Goal: Task Accomplishment & Management: Complete application form

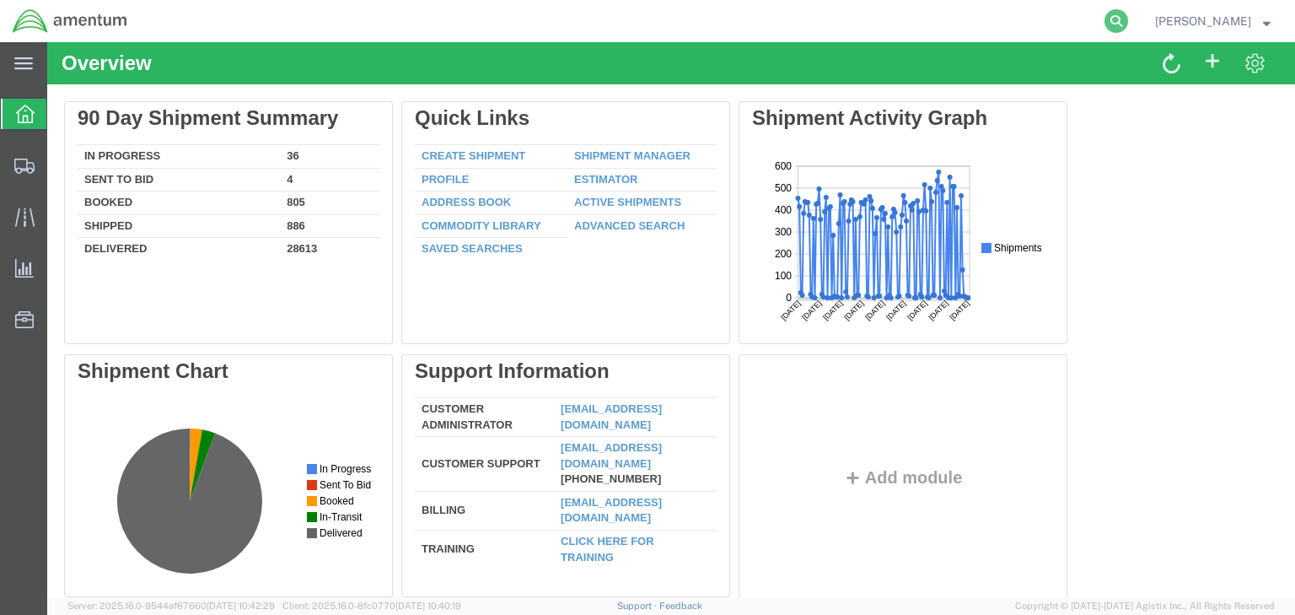
click at [1128, 23] on icon at bounding box center [1117, 21] width 24 height 24
click at [796, 20] on input "search" at bounding box center [848, 21] width 513 height 40
paste input "56468145"
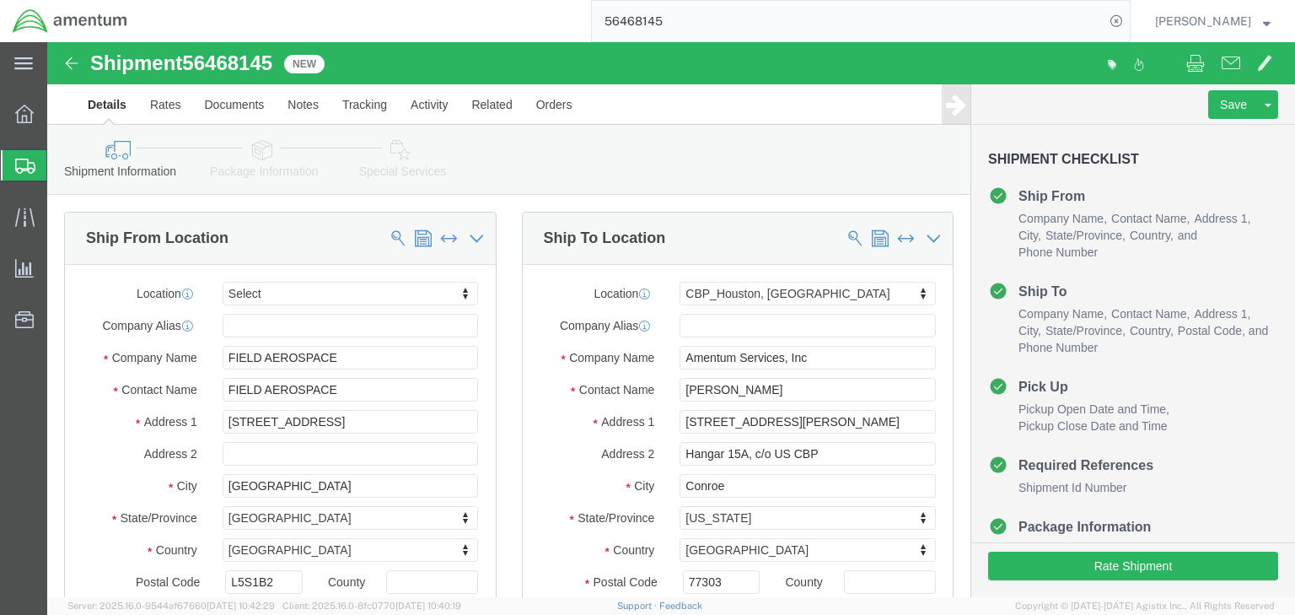
click icon
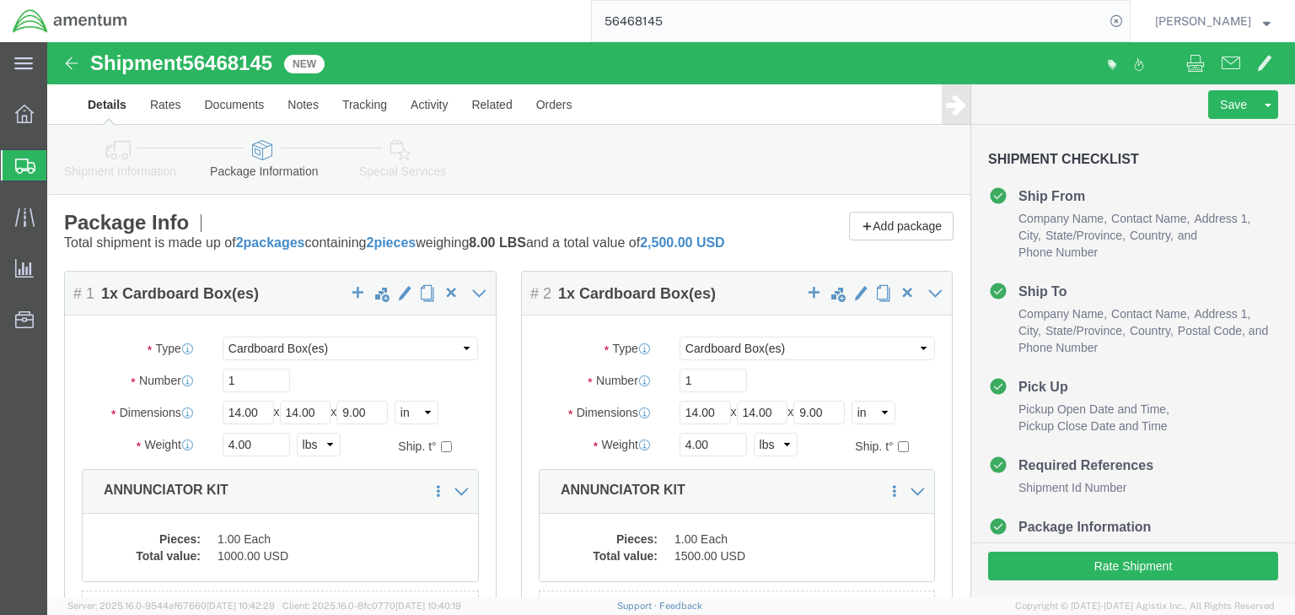
click icon
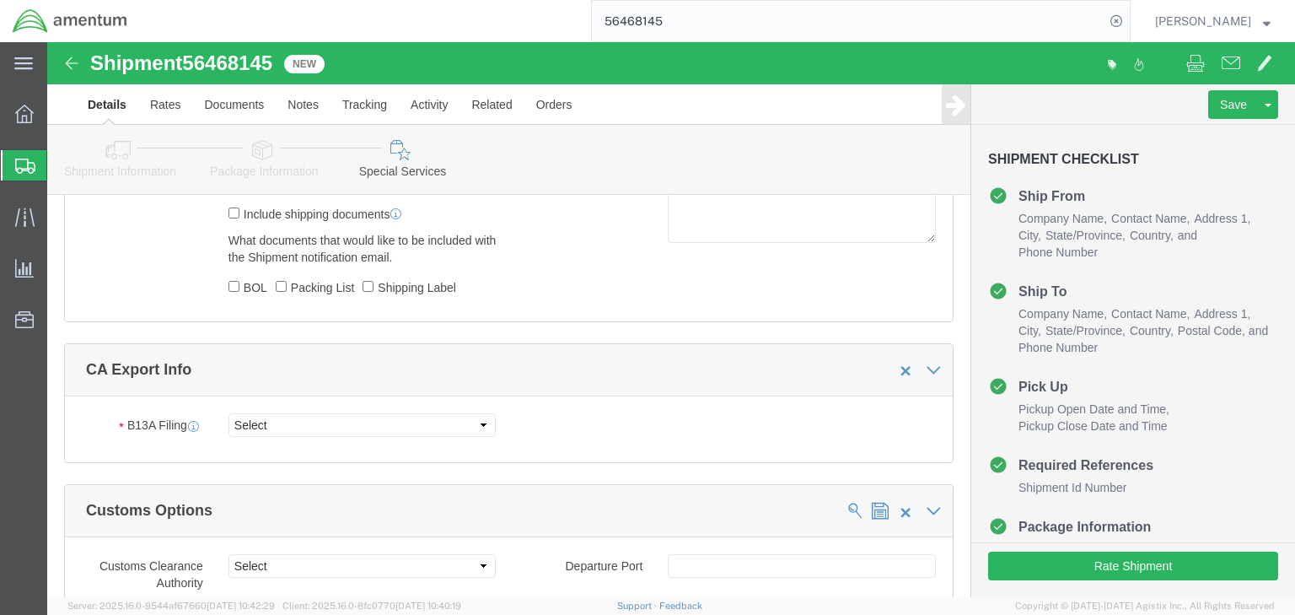
scroll to position [1214, 0]
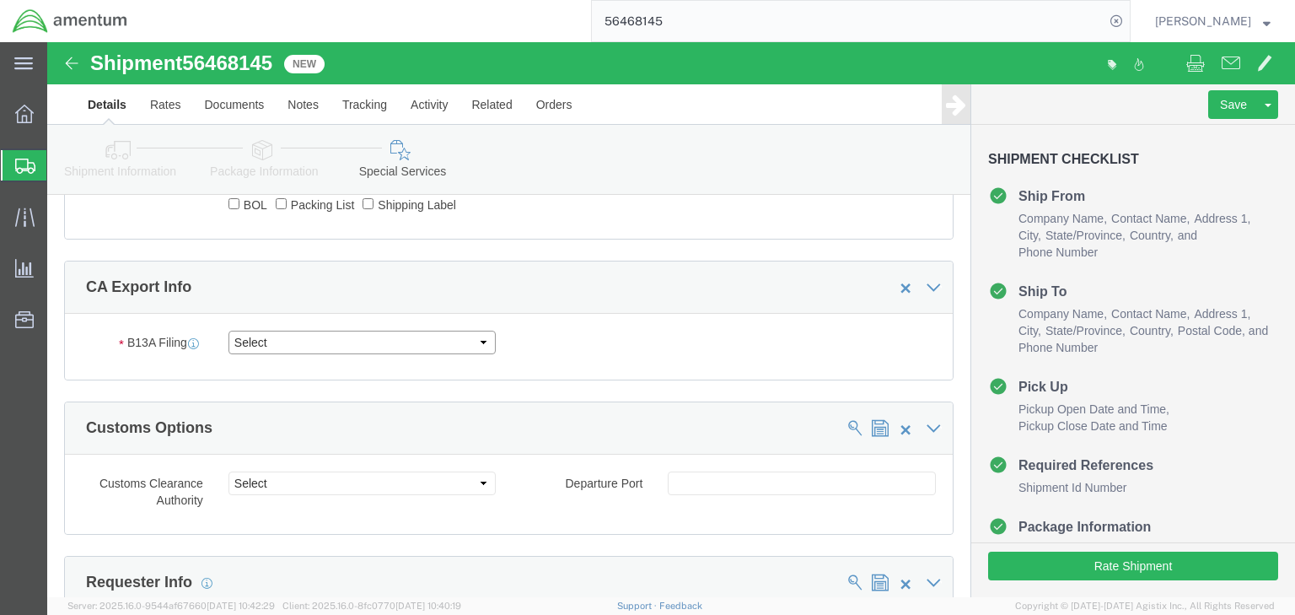
click select "Select Filed Electronically Manually Attached Not Required Summary Reporting"
click at [664, 19] on input "56468145" at bounding box center [848, 21] width 513 height 40
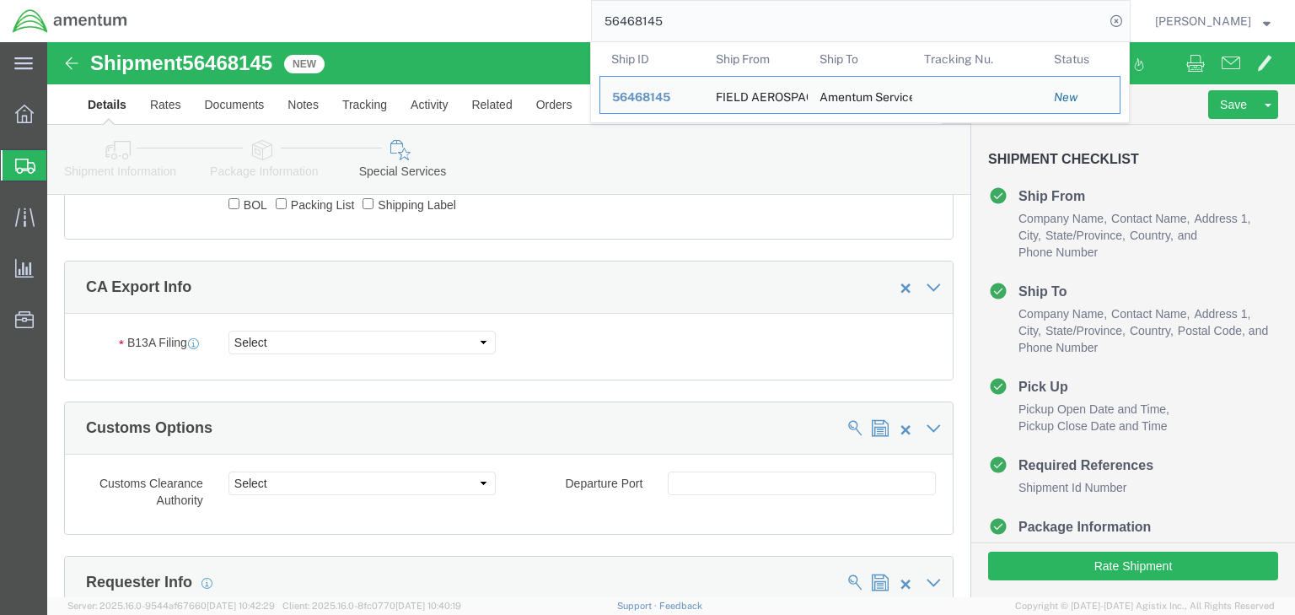
click at [664, 19] on input "56468145" at bounding box center [848, 21] width 513 height 40
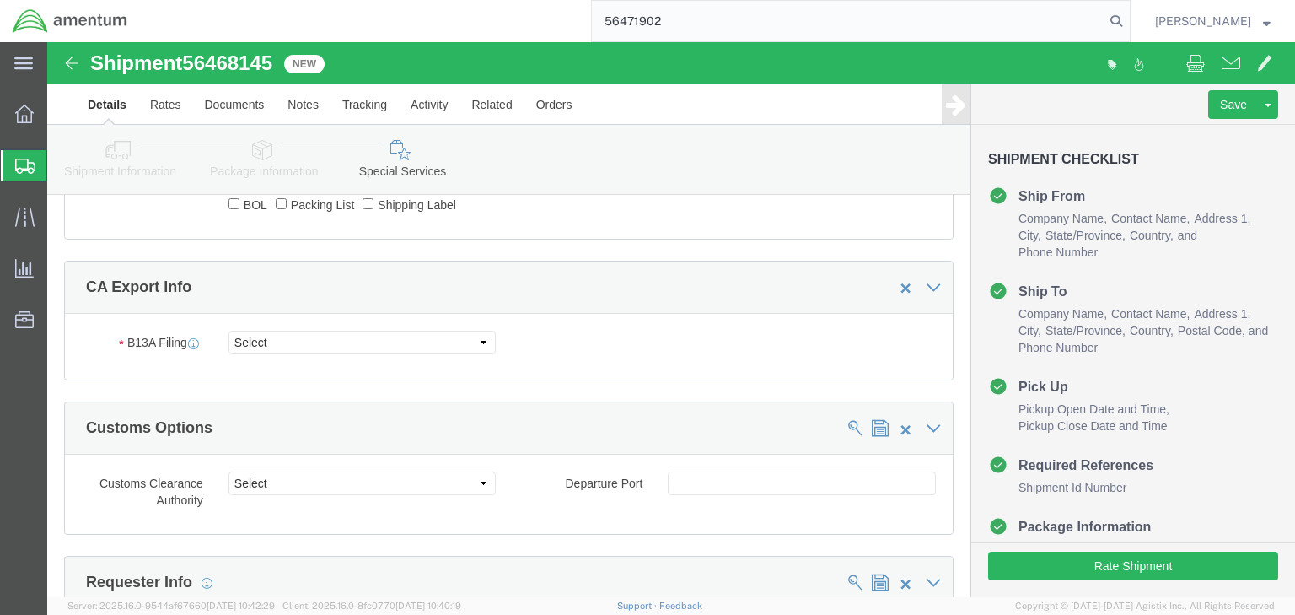
type input "56471902"
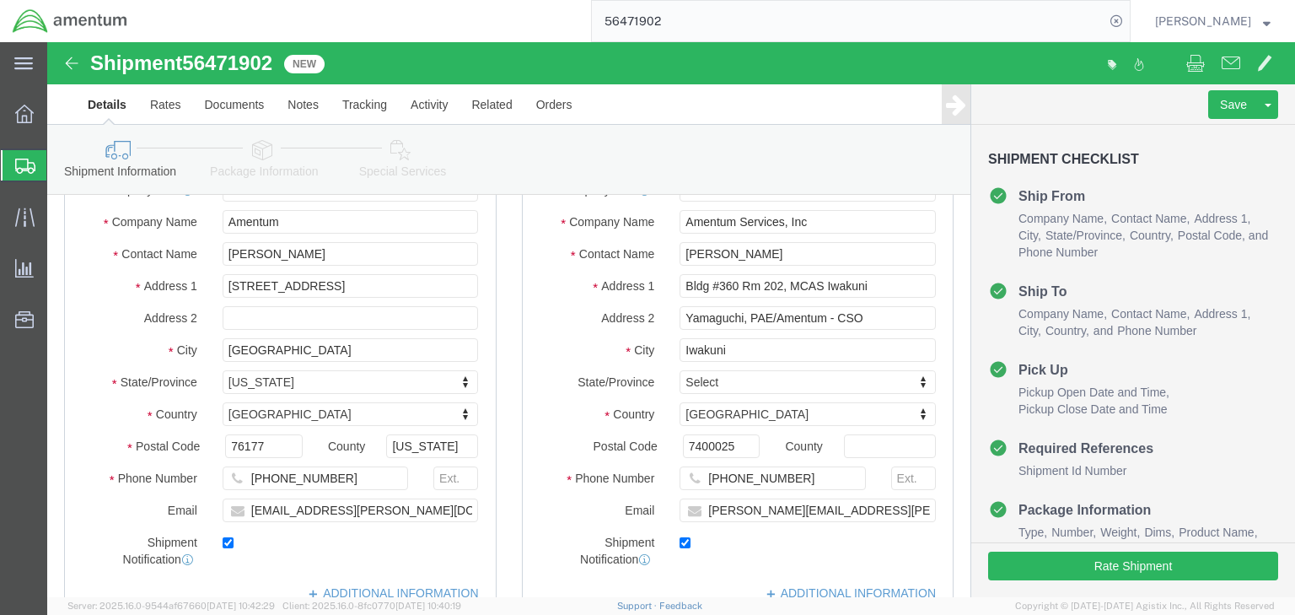
scroll to position [98, 0]
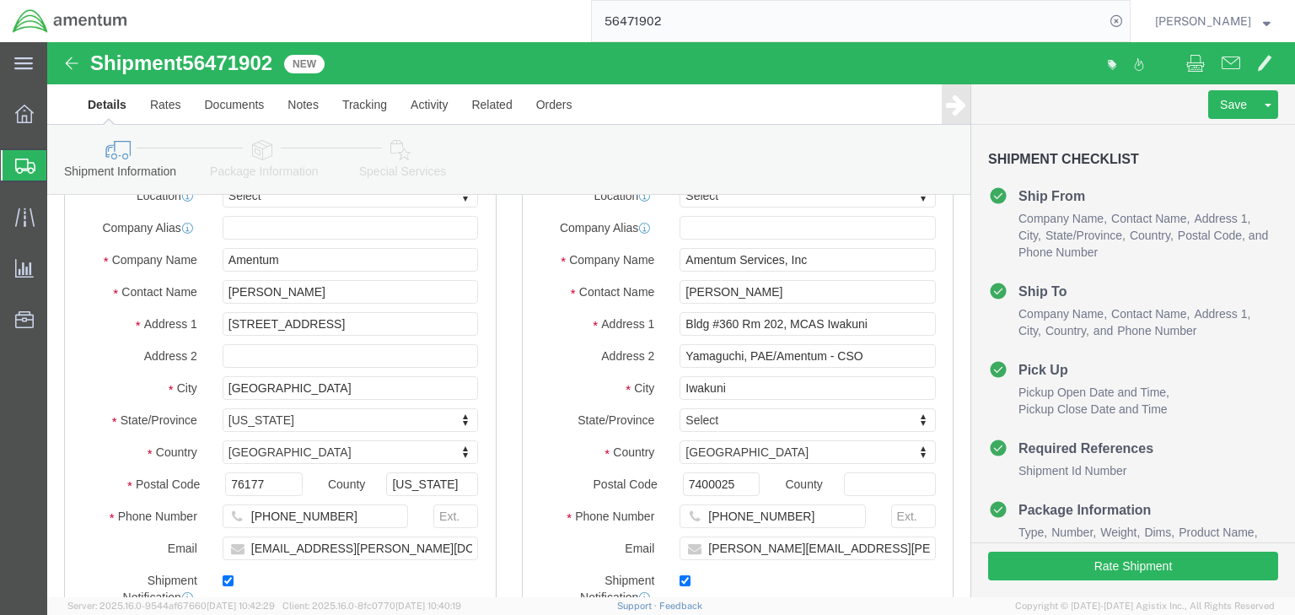
click link "Package Information"
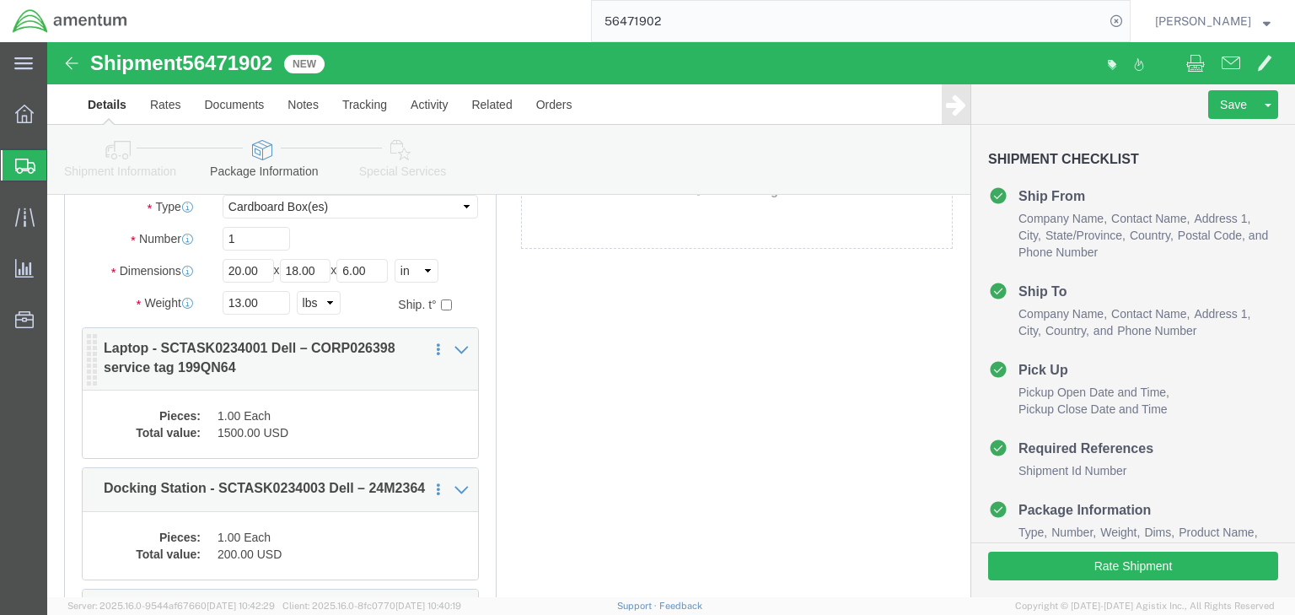
scroll to position [158, 0]
click dd "1.00 Each"
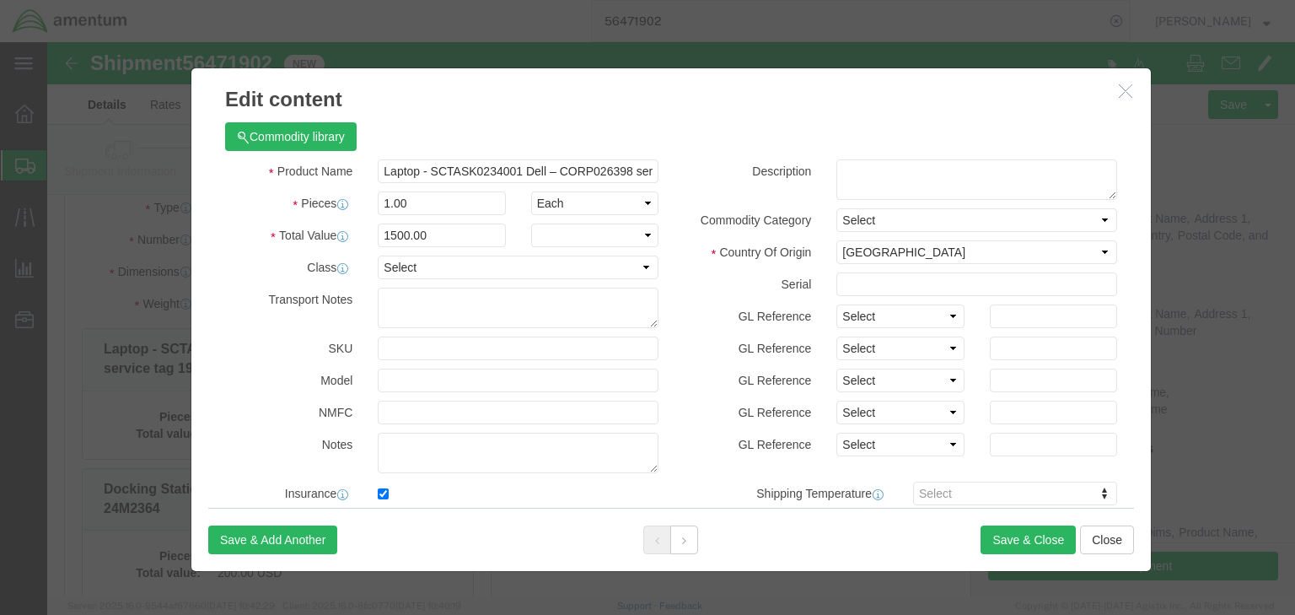
checkbox input "true"
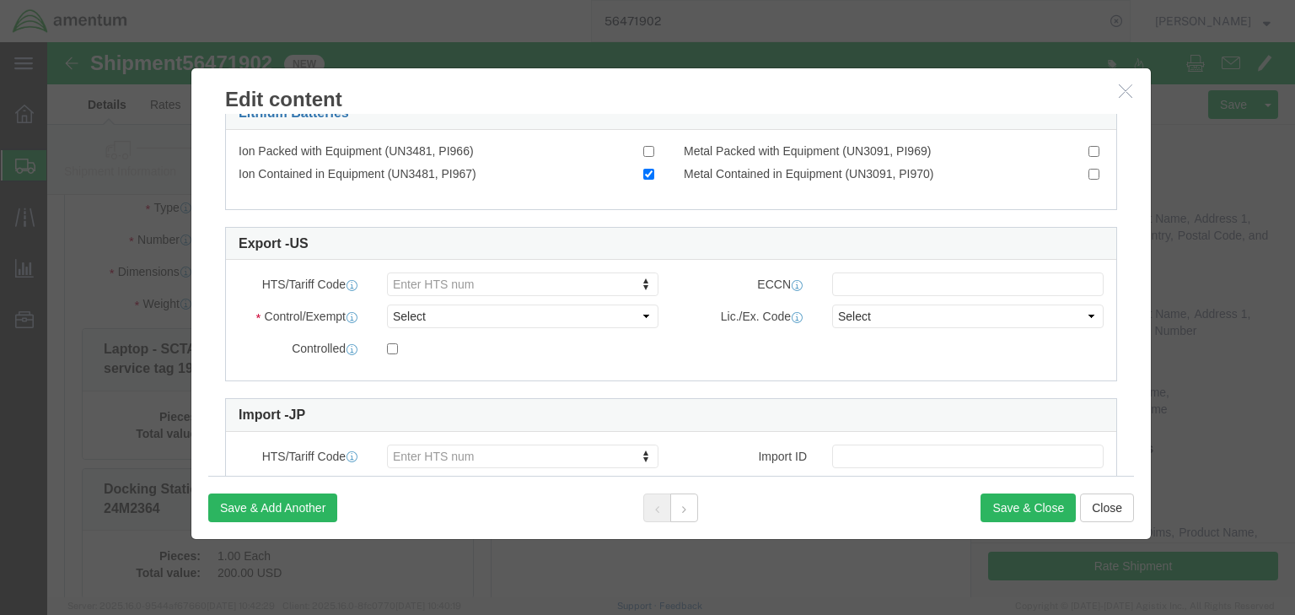
scroll to position [540, 0]
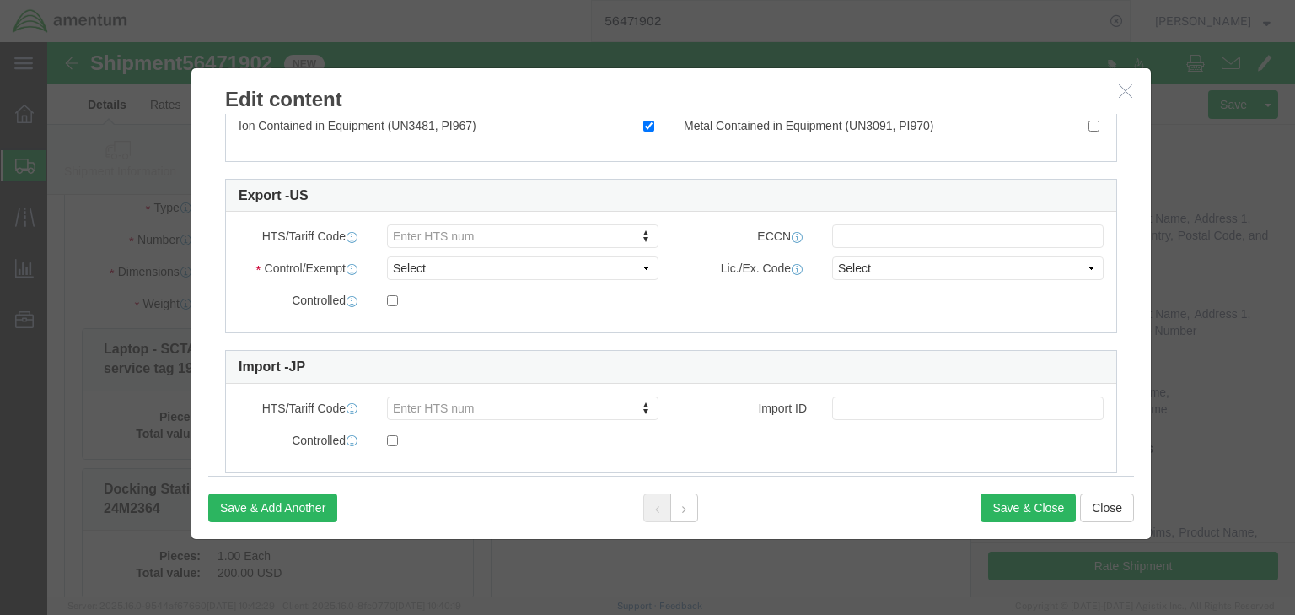
paste input "8471.30.0100"
type input "8471.30.0100"
drag, startPoint x: 371, startPoint y: 222, endPoint x: 440, endPoint y: 182, distance: 79.7
click input "8471.30.0100"
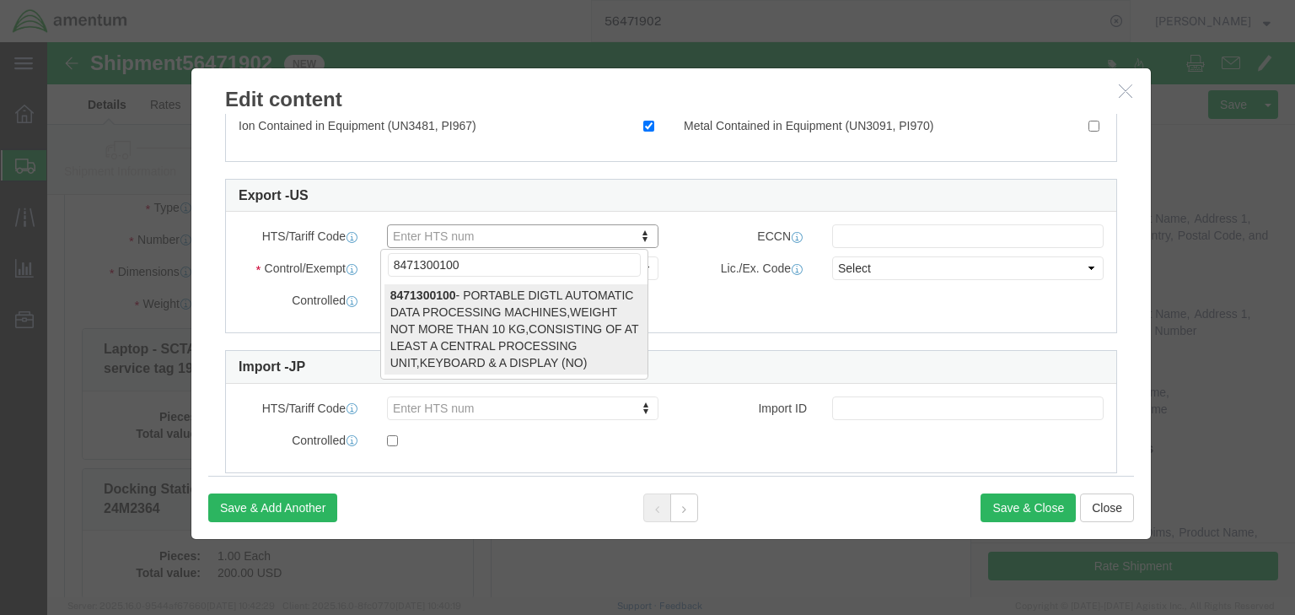
type input "8471300100"
select select "NO"
type input "8471300100"
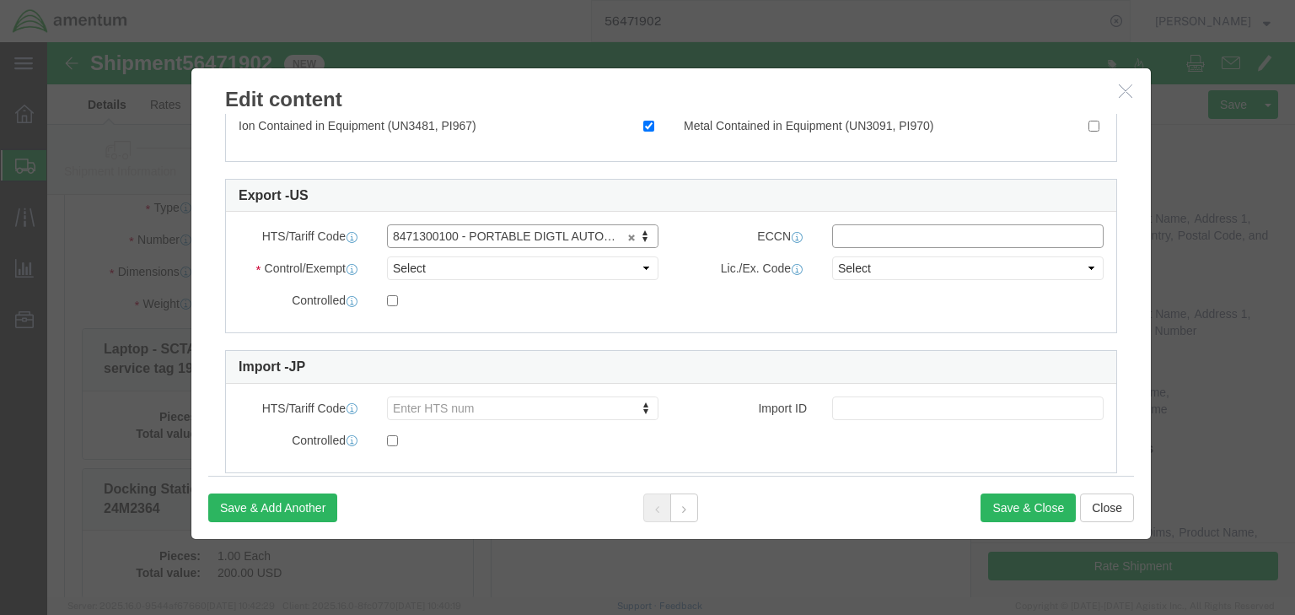
click input "text"
type input "5A992.c"
click select "Select ATF BIS DEA EPA FDA FTR ITAR OFAC Other (OPA)"
select select "BIS"
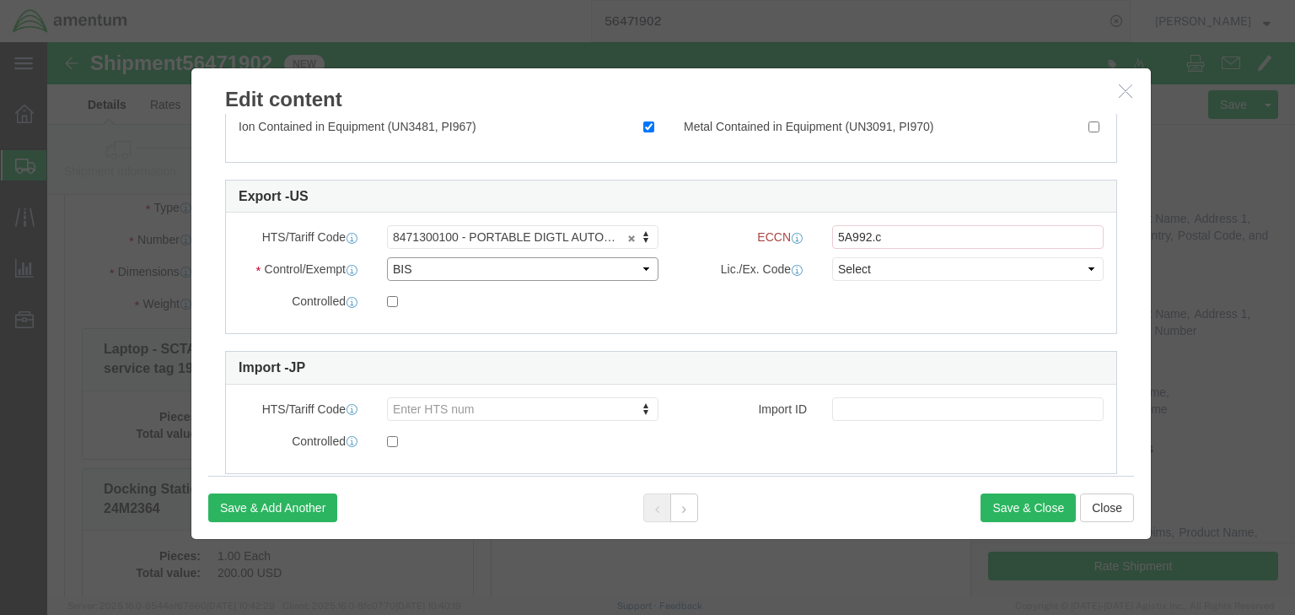
click select "Select ATF BIS DEA EPA FDA FTR ITAR OFAC Other (OPA)"
click select "Select AGR-Agricultural APP-Computers APR-Additional Permissive Exports AVS-Air…"
select select "NLR"
click select "Select AGR-Agricultural APP-Computers APR-Additional Permissive Exports AVS-Air…"
click button "Save & Close"
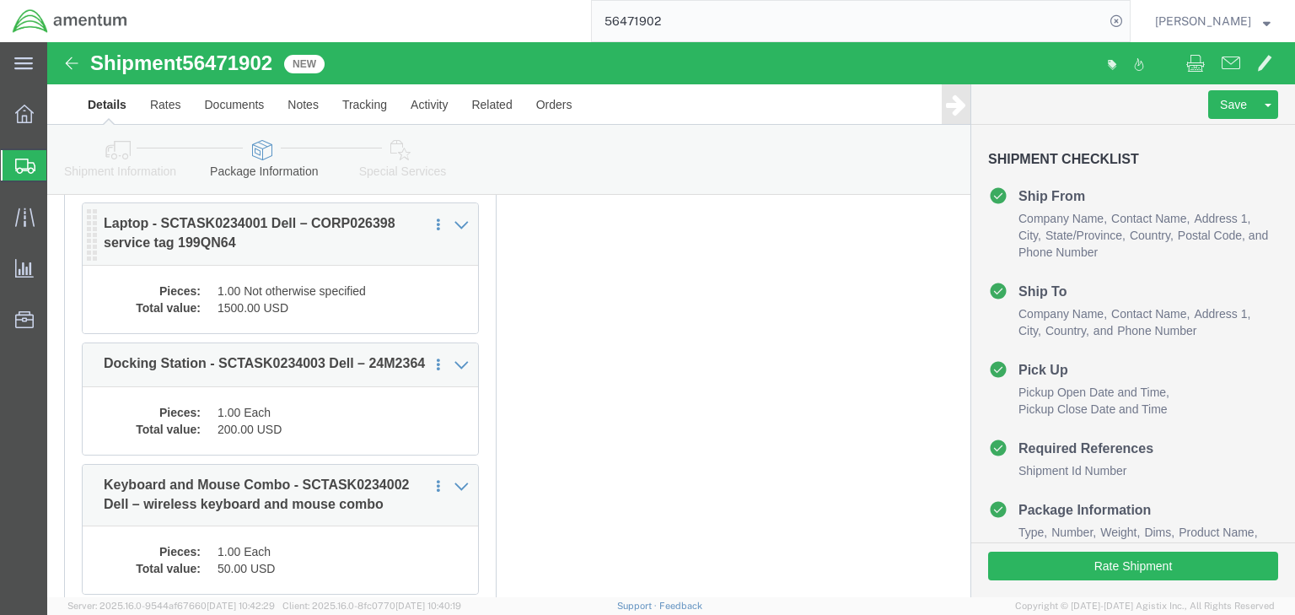
scroll to position [293, 0]
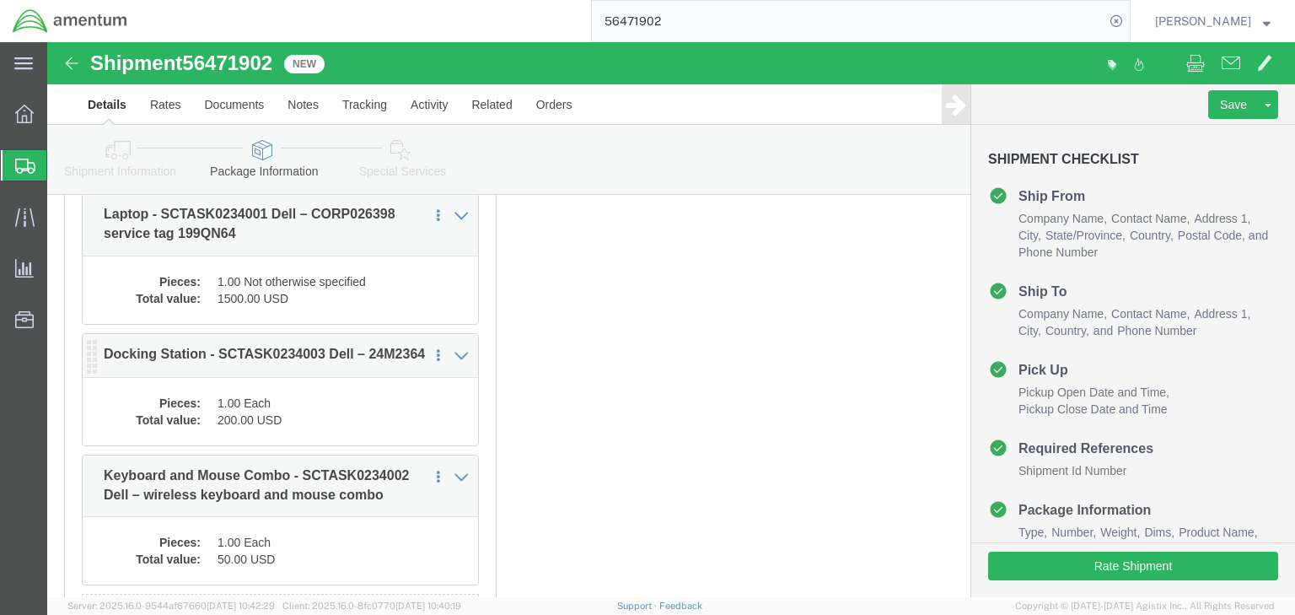
click div "Package Content # 1 1 x Cardboard Box(es) Package Type Select BCK Boxes Bale(s)…"
click dd "200.00 USD"
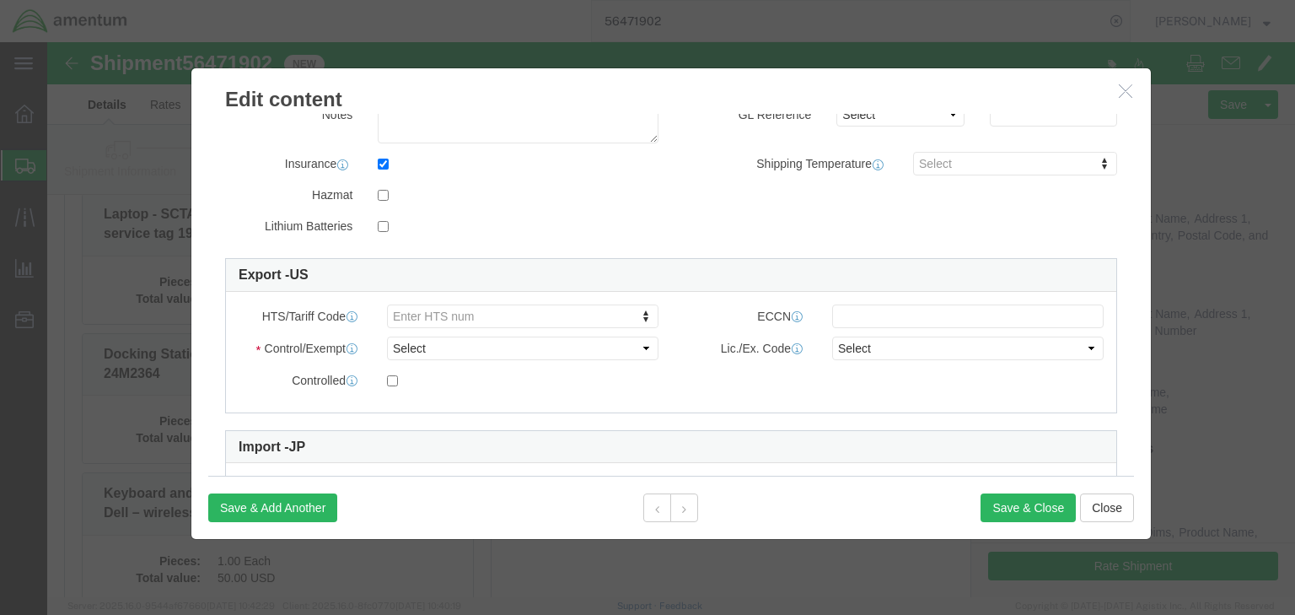
scroll to position [442, 0]
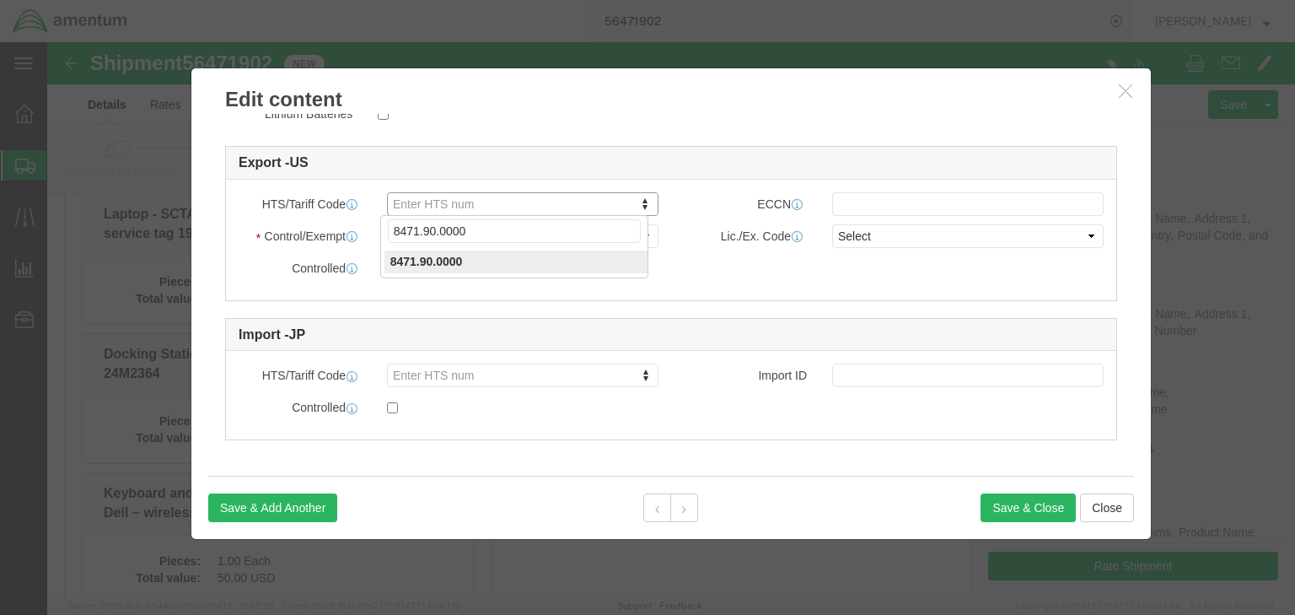
click input "8471.90.0000"
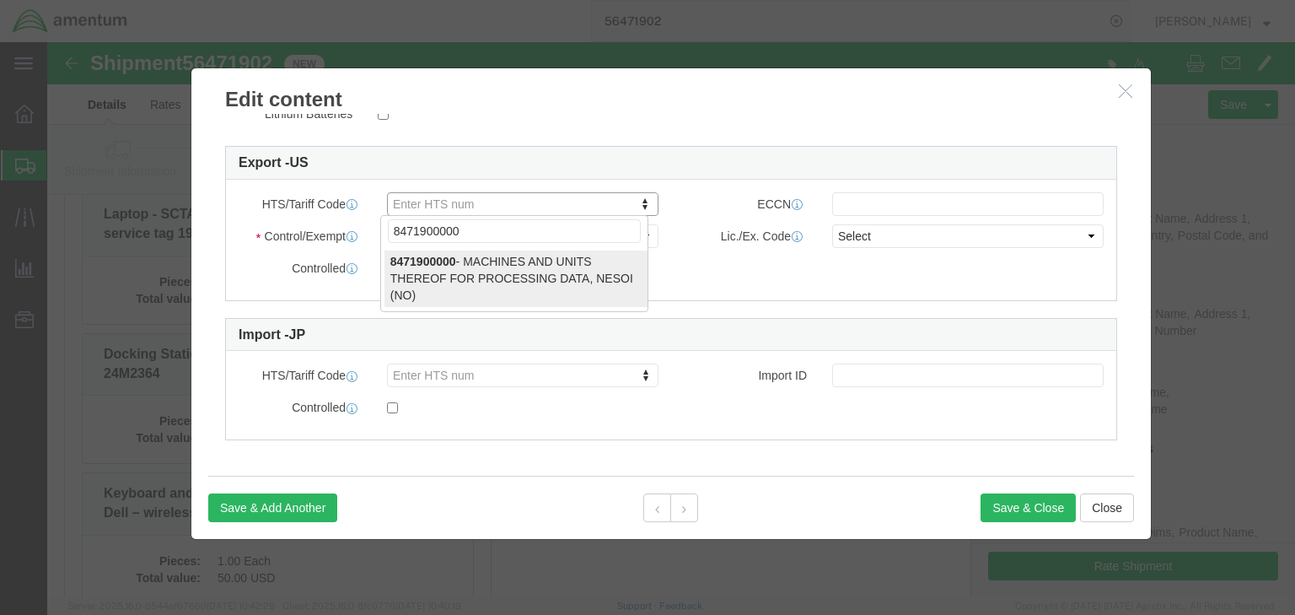
type input "8471900000"
select select "NO"
type input "8471900000"
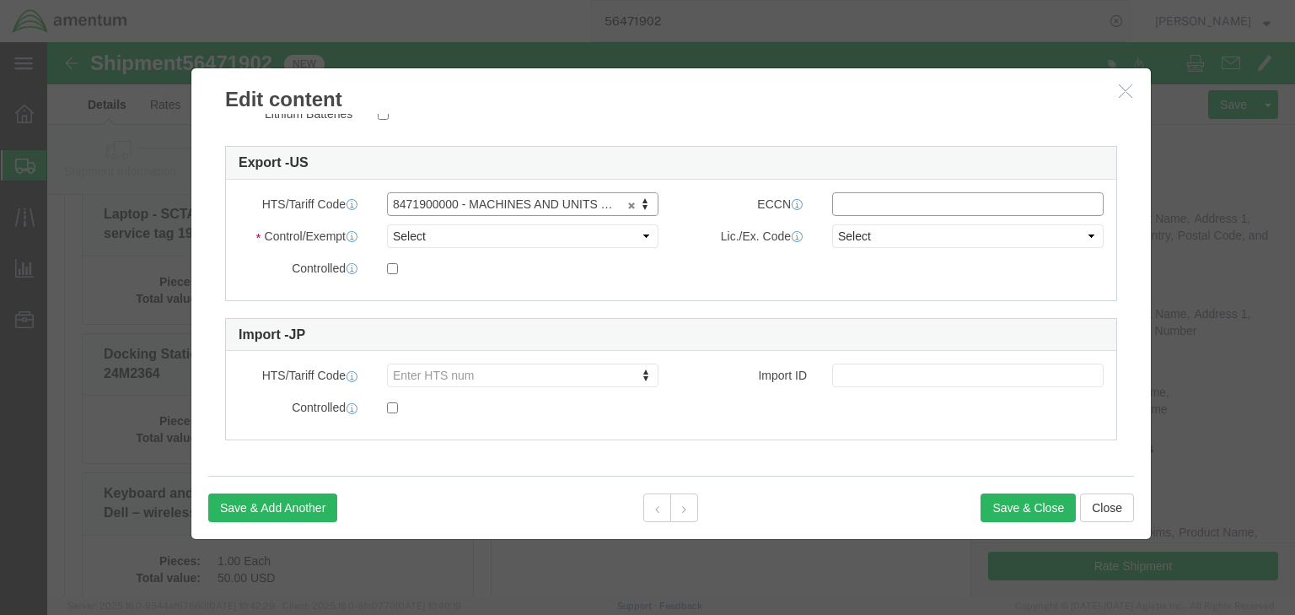
click input "text"
type input "EAR99"
click select "Select ATF BIS DEA EPA FDA FTR ITAR OFAC Other (OPA)"
select select "BIS"
click select "Select ATF BIS DEA EPA FDA FTR ITAR OFAC Other (OPA)"
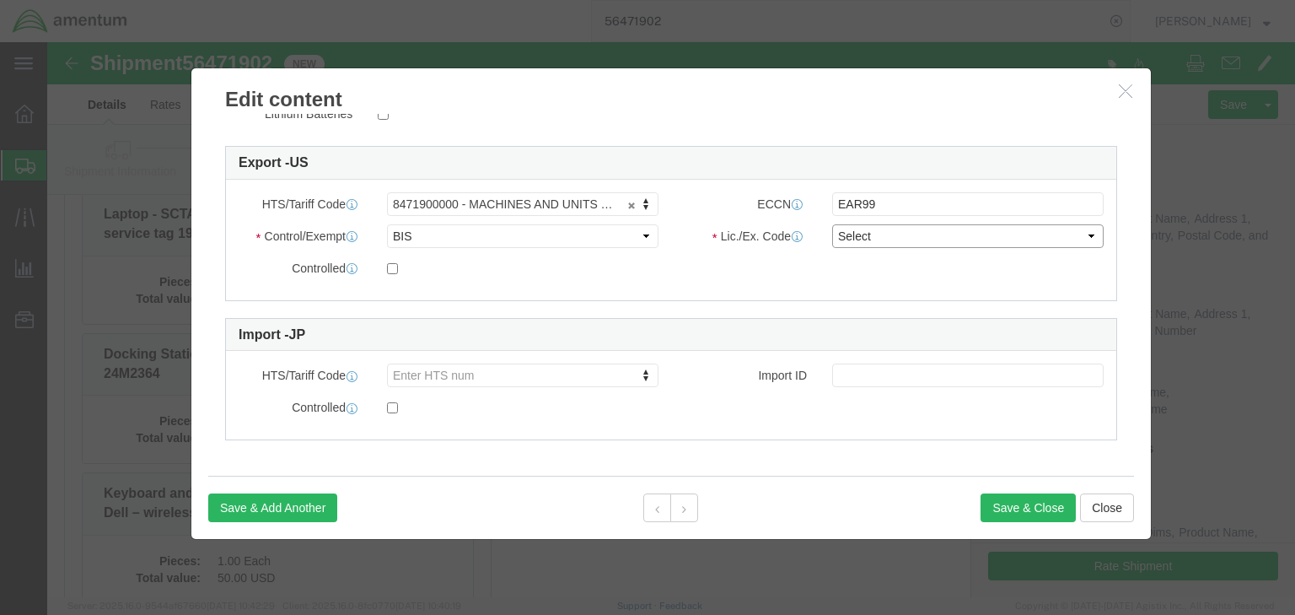
click select "Select AGR-Agricultural APP-Computers APR-Additional Permissive Exports AVS-Air…"
select select "NLR"
click select "Select AGR-Agricultural APP-Computers APR-Additional Permissive Exports AVS-Air…"
click button "Save & Close"
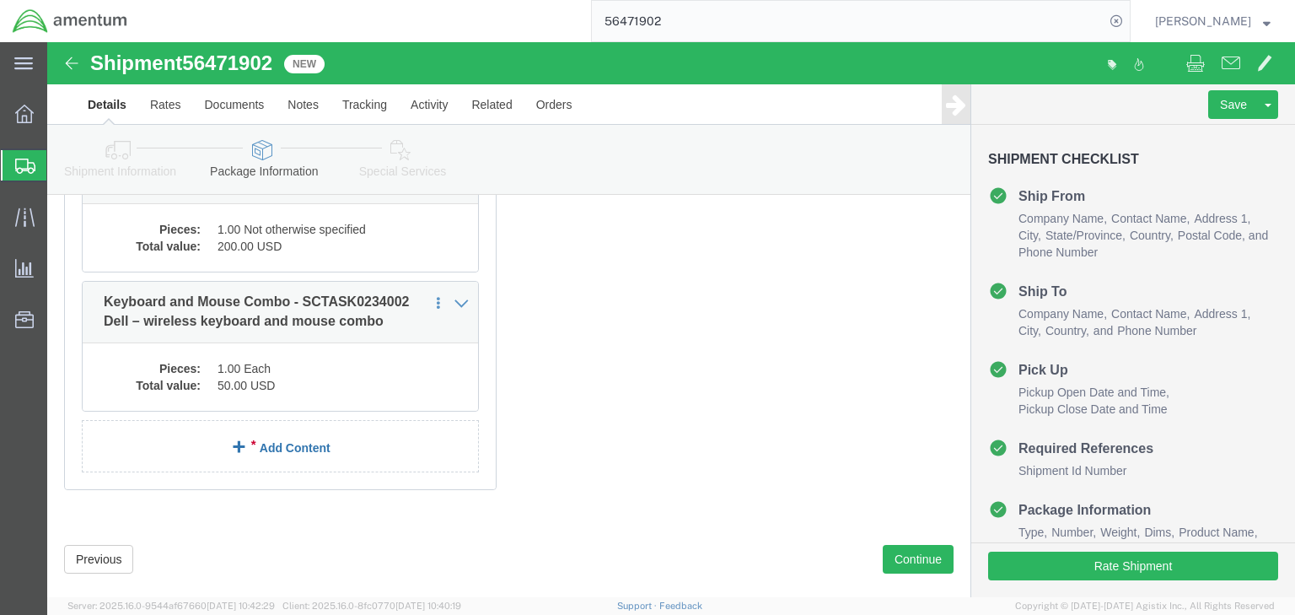
scroll to position [495, 0]
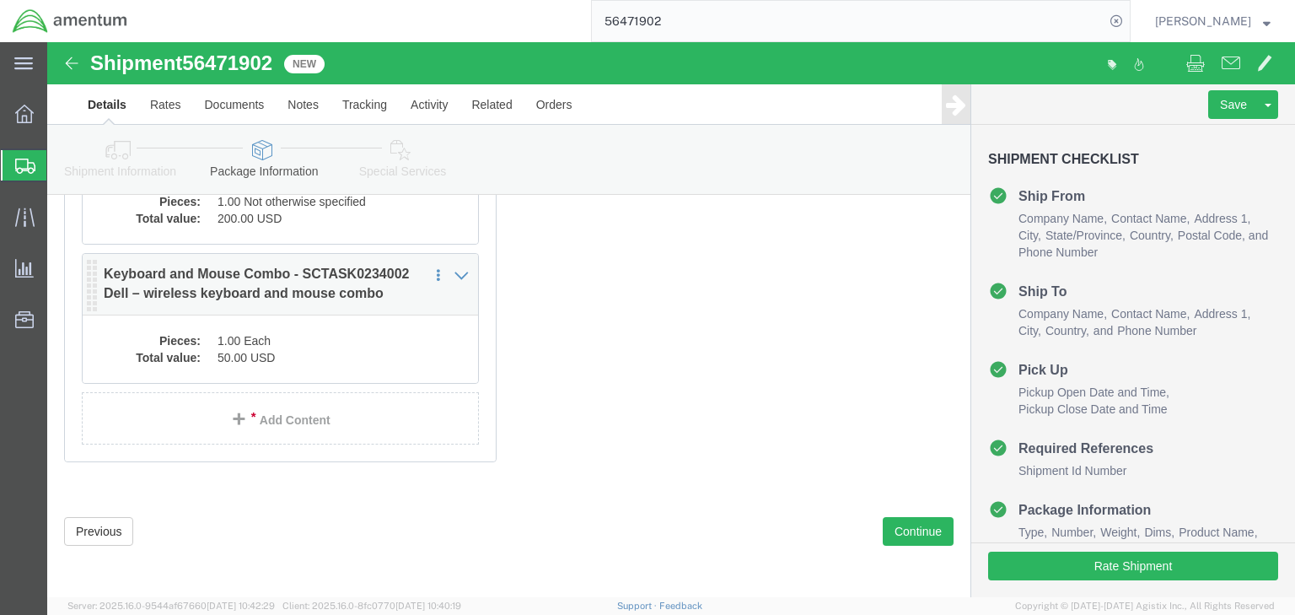
click dd "1.00 Each"
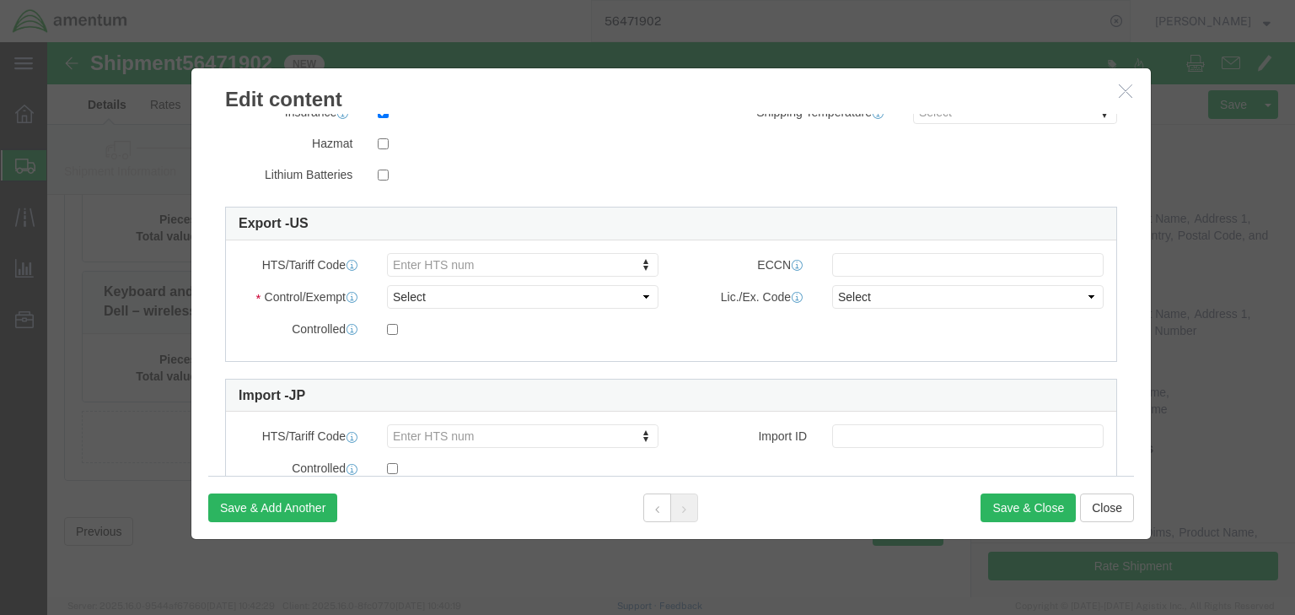
scroll to position [442, 0]
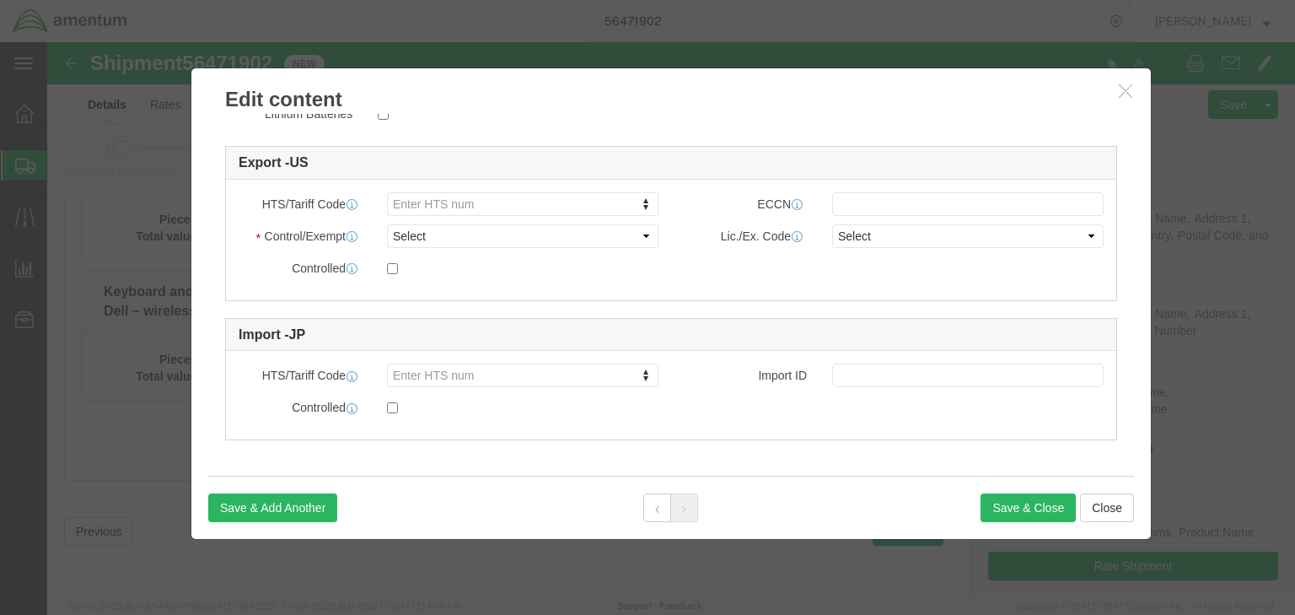
paste input "8471602000"
type input "8471602000"
select select "NO"
type input "8471602000"
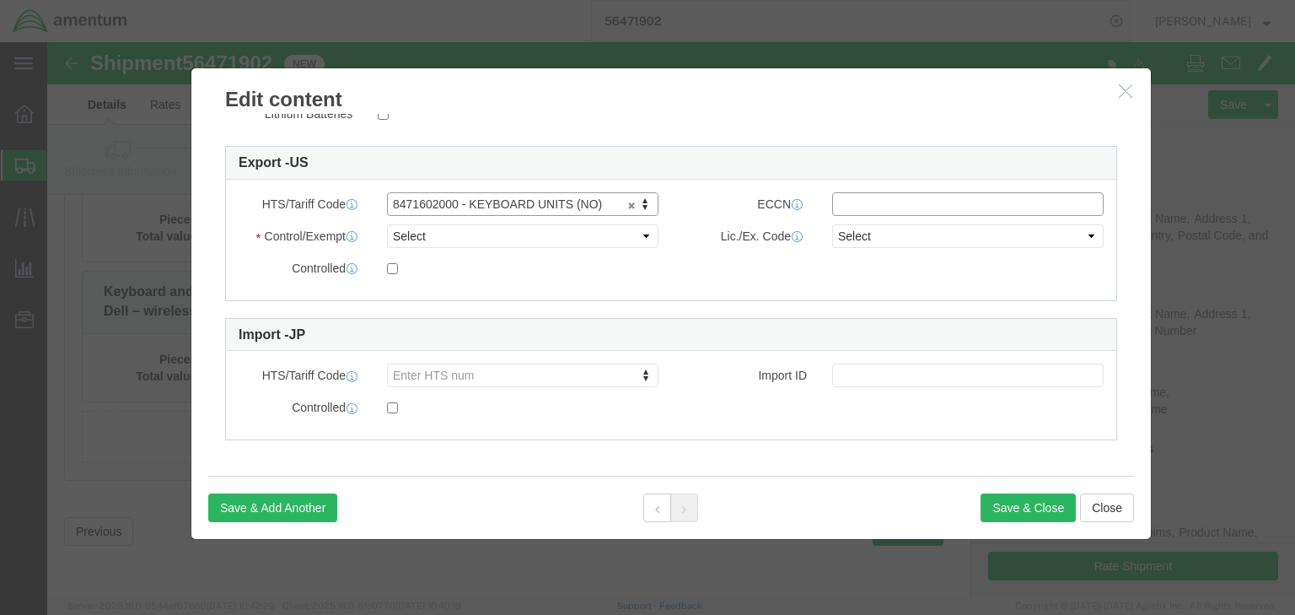
click input "text"
type input "EAR99"
click select "Select ATF BIS DEA EPA FDA FTR ITAR OFAC Other (OPA)"
select select "BIS"
click select "Select ATF BIS DEA EPA FDA FTR ITAR OFAC Other (OPA)"
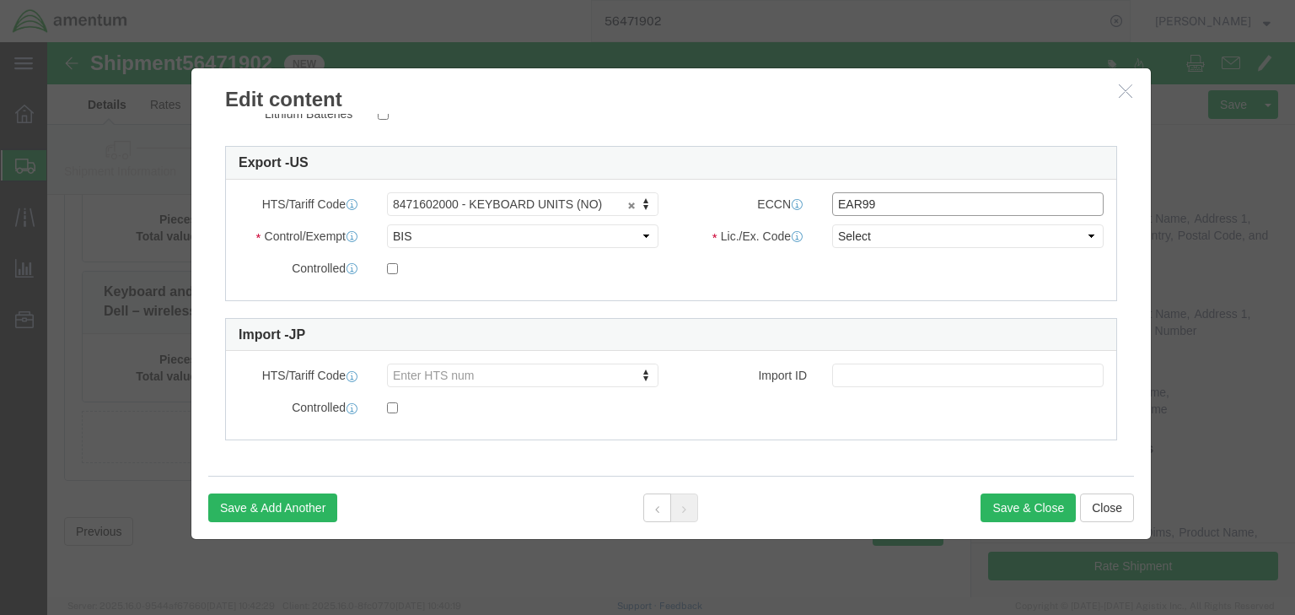
click input "EAR99"
click select "Select AGR-Agricultural APP-Computers APR-Additional Permissive Exports AVS-Air…"
select select "NLR"
click select "Select AGR-Agricultural APP-Computers APR-Additional Permissive Exports AVS-Air…"
click button "Save & Close"
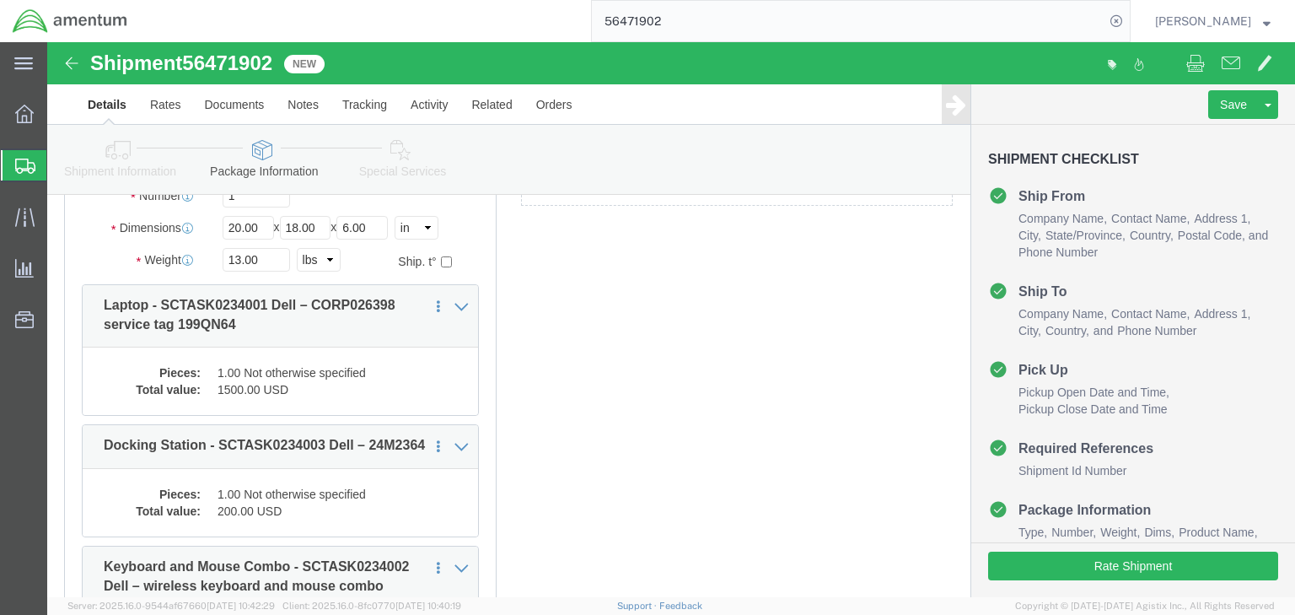
scroll to position [0, 0]
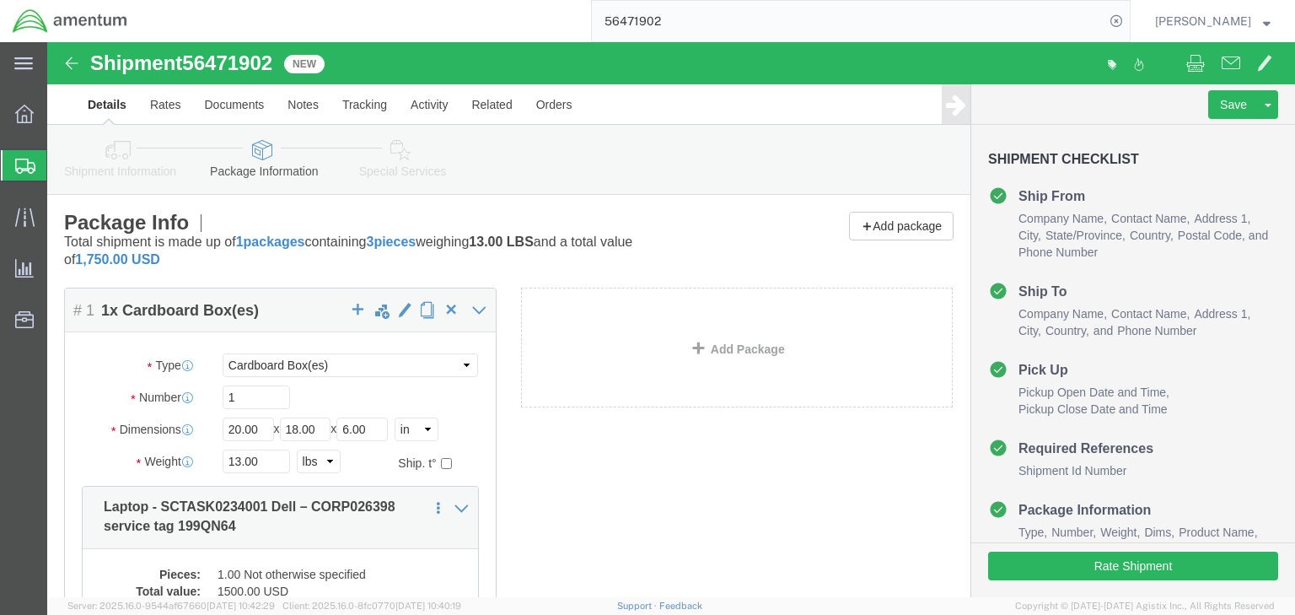
drag, startPoint x: 362, startPoint y: 118, endPoint x: 381, endPoint y: 191, distance: 75.9
click link "Special Services"
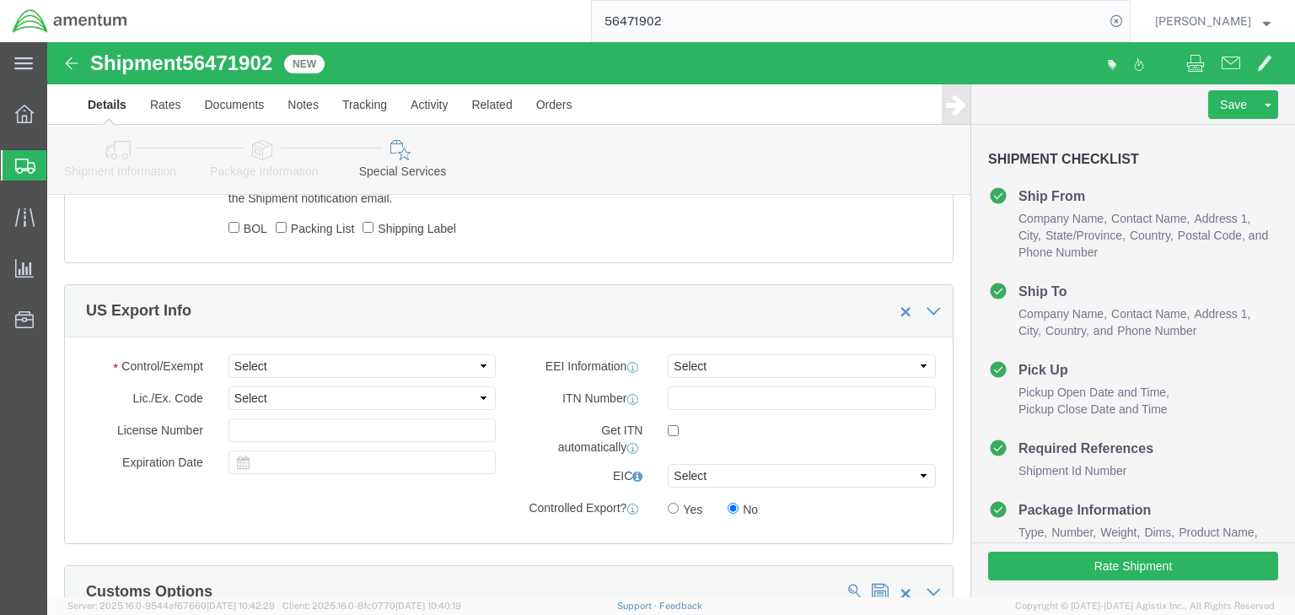
scroll to position [1282, 0]
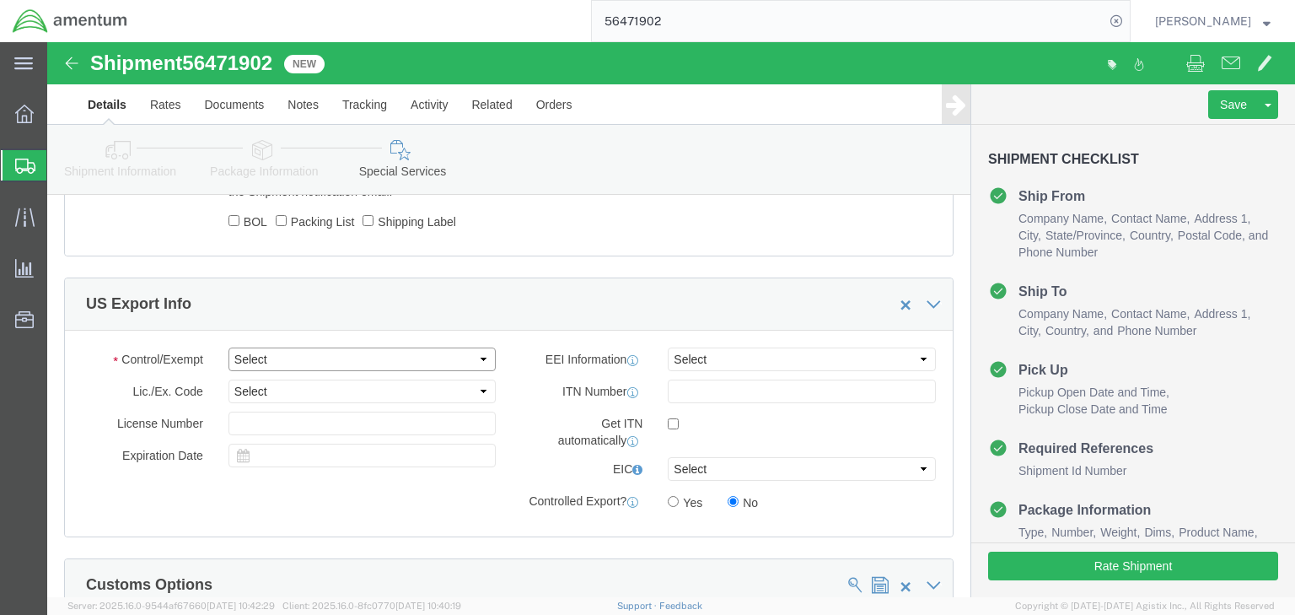
click select "Select ATF BIS DEA EPA FDA FTR ITAR OFAC Other (OPA)"
select select "FTR"
click select "Select ATF BIS DEA EPA FDA FTR ITAR OFAC Other (OPA)"
click select "Select 30.2(d)(2) 30.36 30.37(a) 30.37(f) 30.37(g) 30.37(h) 30.37(i) 30.37(j) 3…"
select select "30.37(a)"
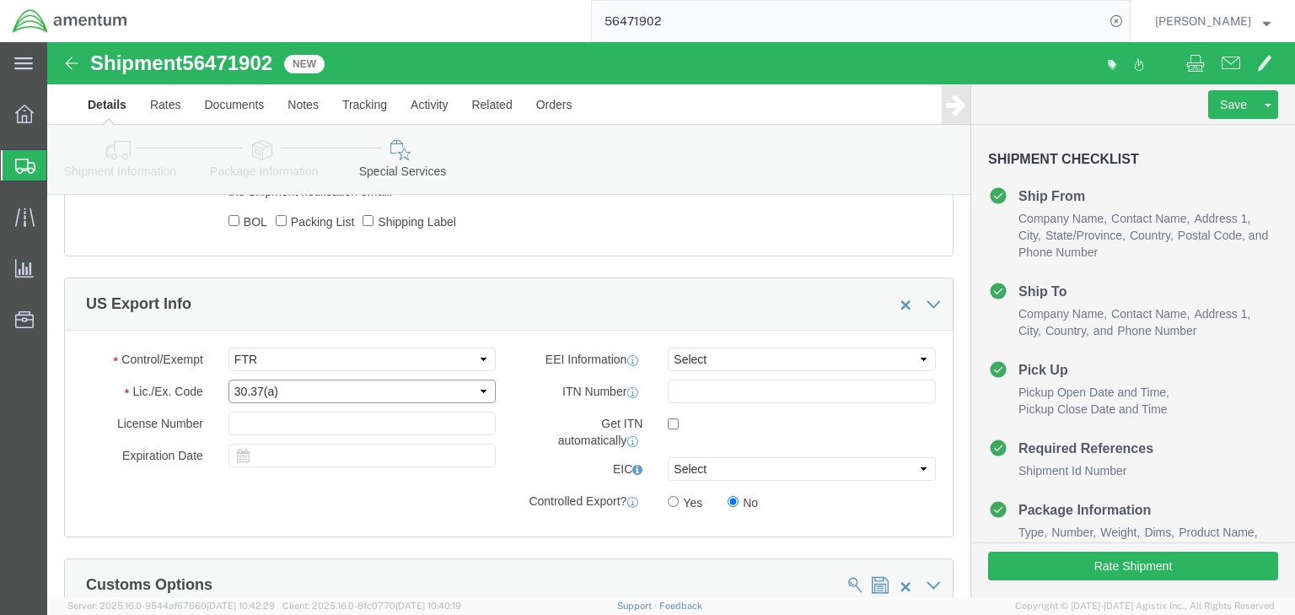
click select "Select 30.2(d)(2) 30.36 30.37(a) 30.37(f) 30.37(g) 30.37(h) 30.37(i) 30.37(j) 3…"
click select "Select AES-Direct EEI Carrier File EEI EEI Exempt"
select select "EXEM"
click select "Select AES-Direct EEI Carrier File EEI EEI Exempt"
click icon
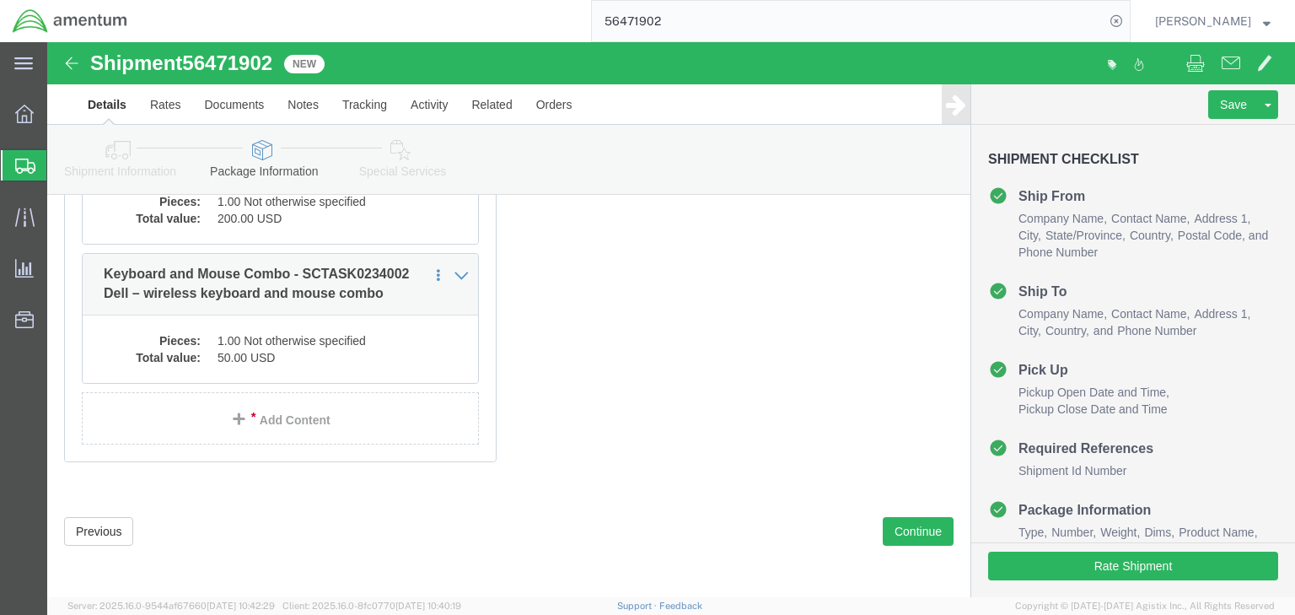
click icon
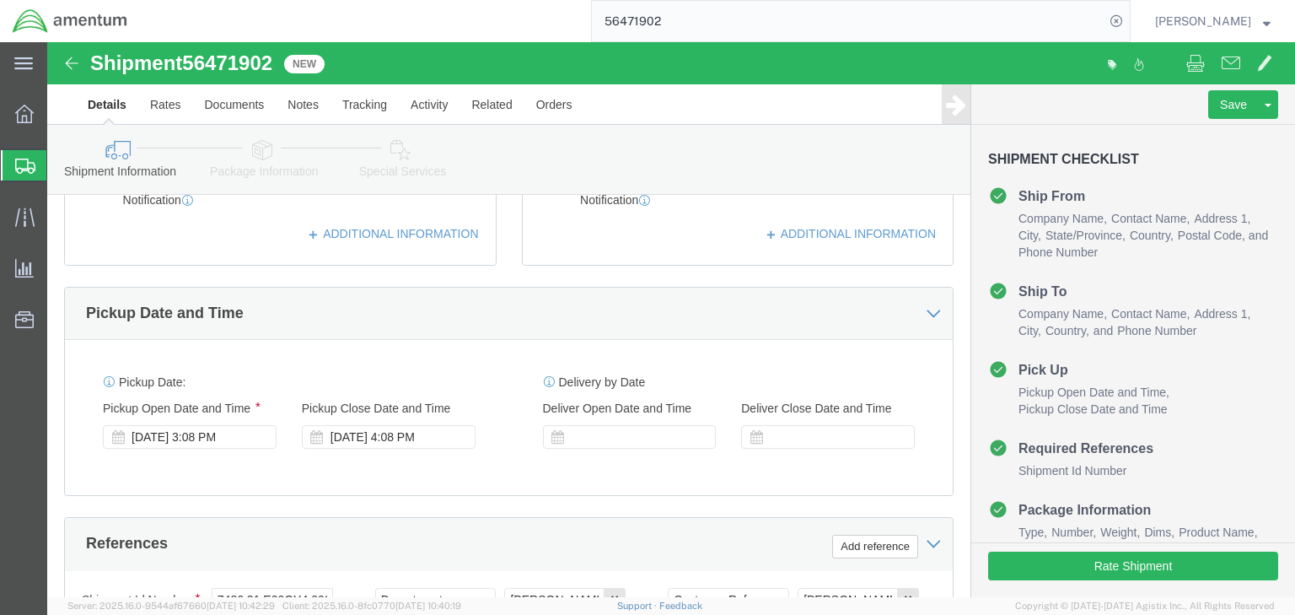
scroll to position [907, 0]
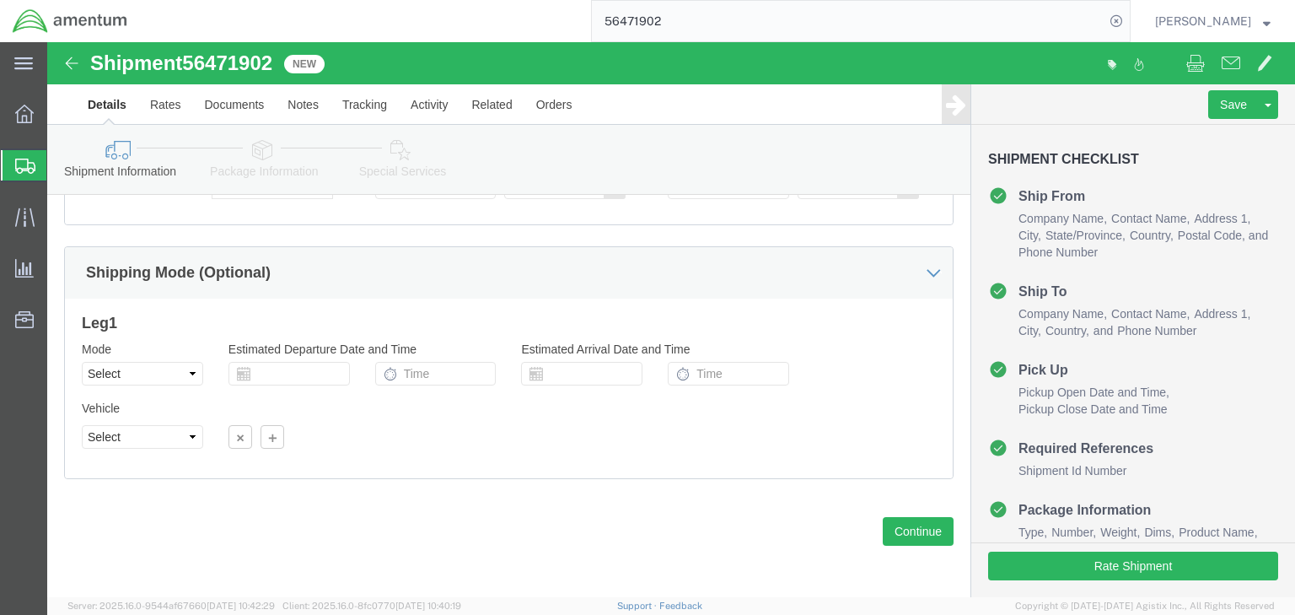
click at [60, 165] on span "Shipments" at bounding box center [52, 165] width 13 height 34
